Goal: Information Seeking & Learning: Stay updated

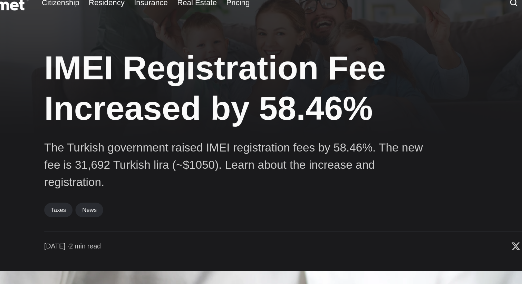
click at [192, 116] on p "The Turkish government raised IMEI registration fees by 58.46%. The new fee is …" at bounding box center [216, 133] width 276 height 37
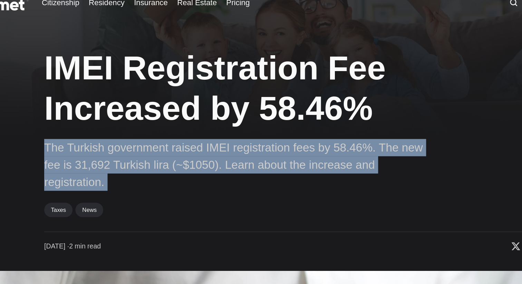
click at [192, 116] on p "The Turkish government raised IMEI registration fees by 58.46%. The new fee is …" at bounding box center [216, 133] width 276 height 37
click at [186, 135] on p "The Turkish government raised IMEI registration fees by 58.46%. The new fee is …" at bounding box center [216, 133] width 276 height 37
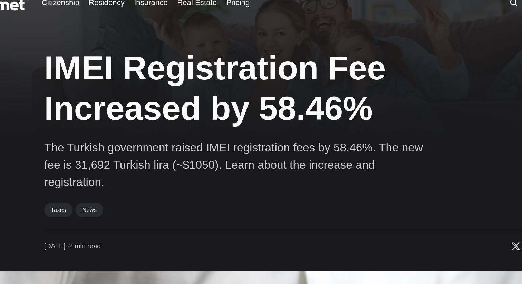
click at [186, 135] on p "The Turkish government raised IMEI registration fees by 58.46%. The new fee is …" at bounding box center [216, 133] width 276 height 37
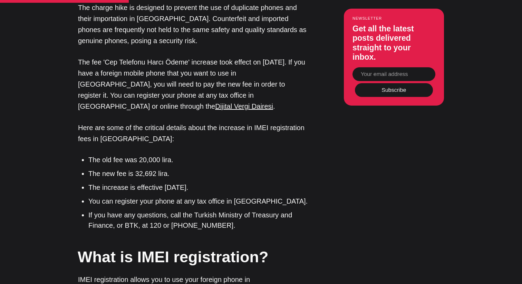
scroll to position [655, 0]
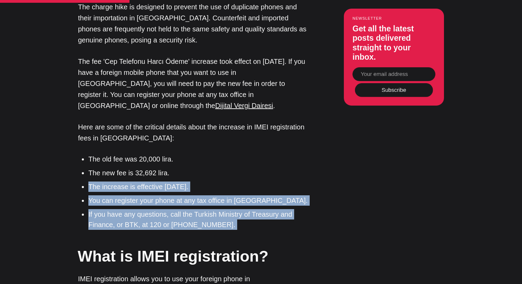
drag, startPoint x: 89, startPoint y: 166, endPoint x: 226, endPoint y: 212, distance: 144.4
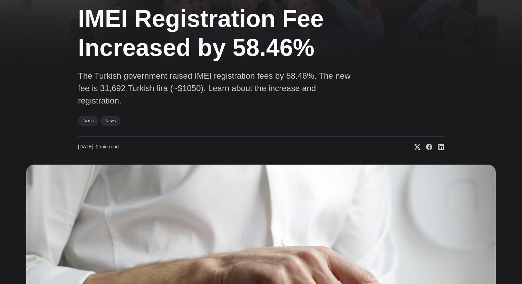
scroll to position [0, 0]
